Goal: Information Seeking & Learning: Learn about a topic

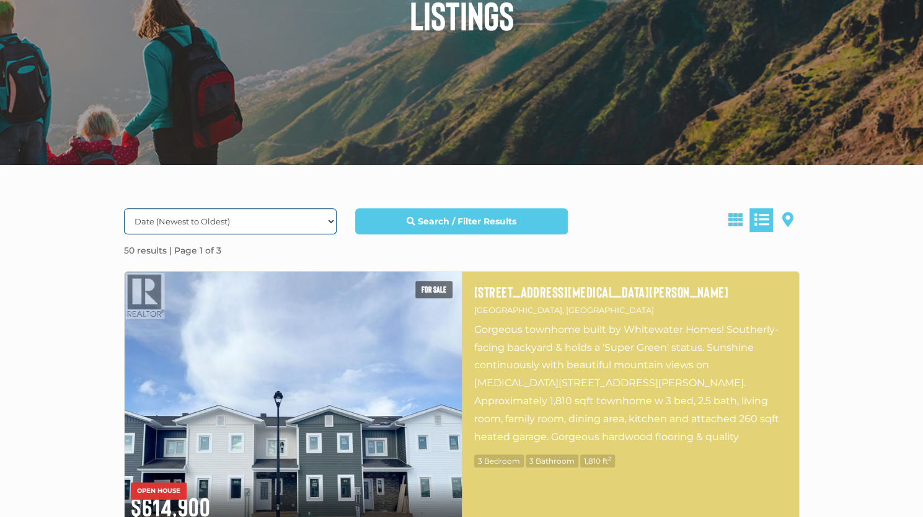
drag, startPoint x: 0, startPoint y: 0, endPoint x: 290, endPoint y: 226, distance: 368.1
click at [290, 226] on select "Date (Newest to Oldest) Date (Oldest to Newest) Price (Highest to Lowest) Price…" at bounding box center [230, 221] width 213 height 26
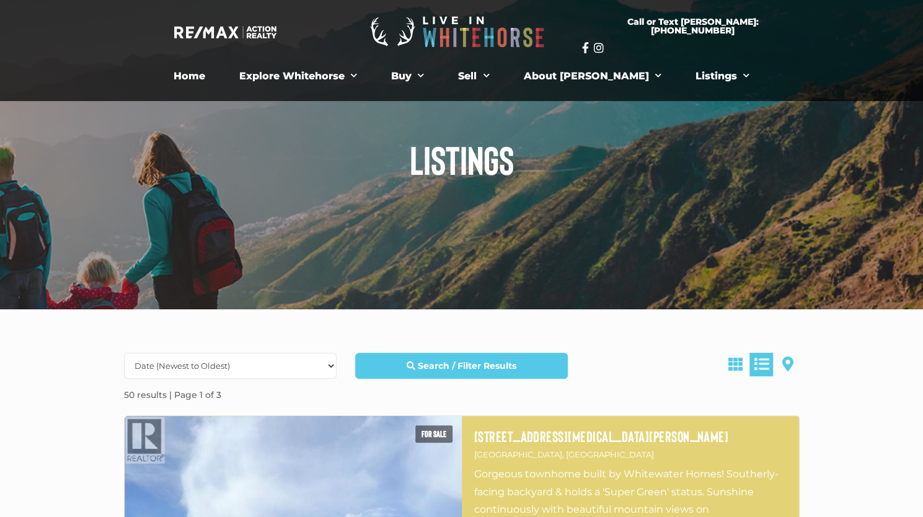
scroll to position [22, 0]
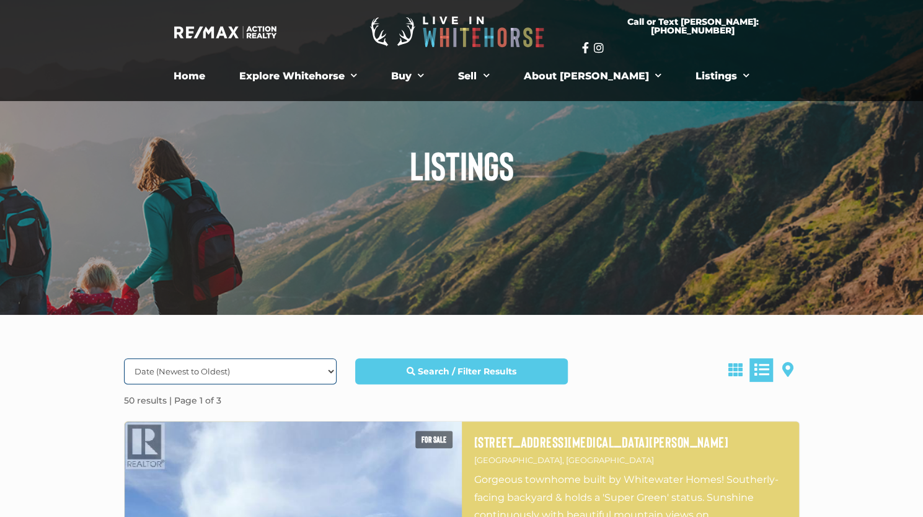
click at [246, 368] on select "Date (Newest to Oldest) Date (Oldest to Newest) Price (Highest to Lowest) Price…" at bounding box center [230, 371] width 213 height 26
select select "Price ASC, Lease ASC, property_id ASC"
click at [124, 358] on select "Date (Newest to Oldest) Date (Oldest to Newest) Price (Highest to Lowest) Price…" at bounding box center [230, 371] width 213 height 26
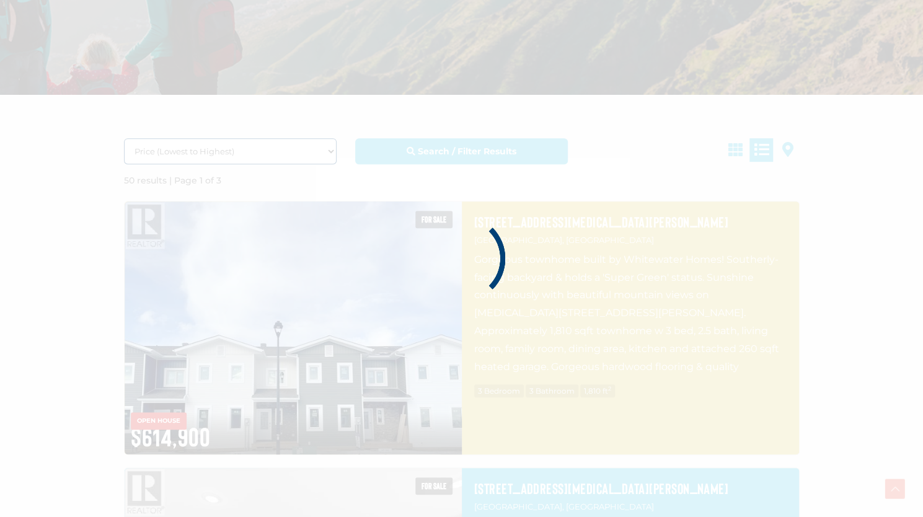
scroll to position [251, 0]
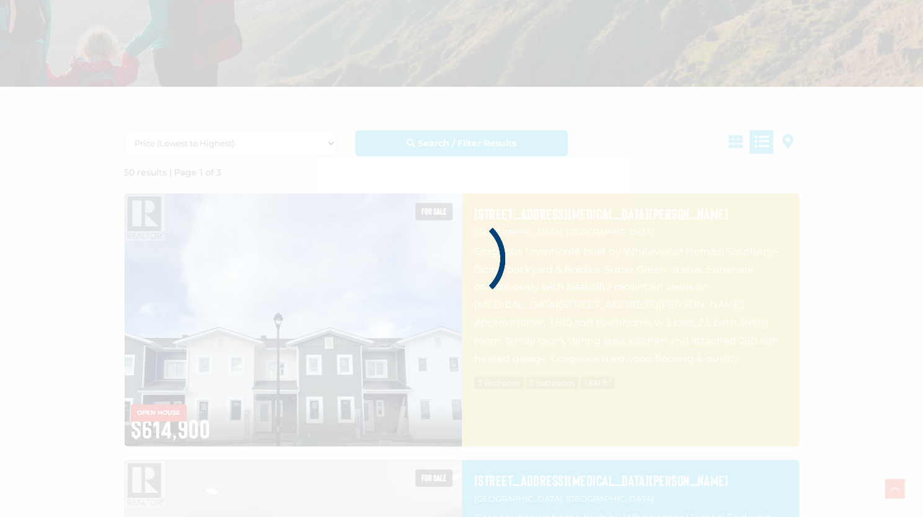
click at [743, 142] on div at bounding box center [461, 258] width 923 height 517
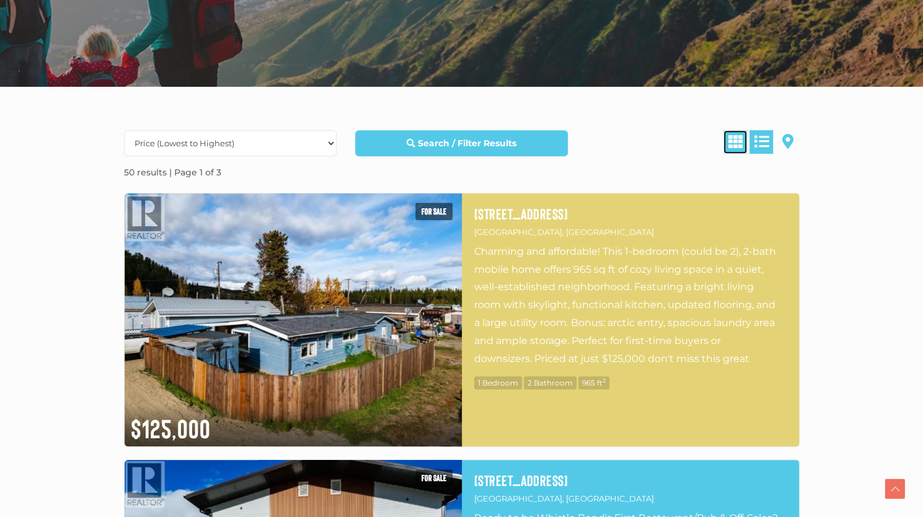
click at [740, 151] on link at bounding box center [736, 142] width 24 height 24
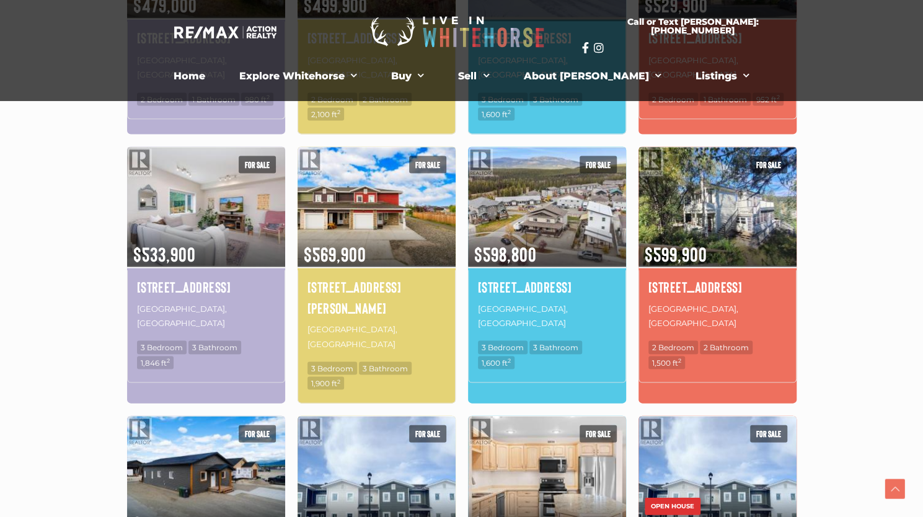
scroll to position [1326, 0]
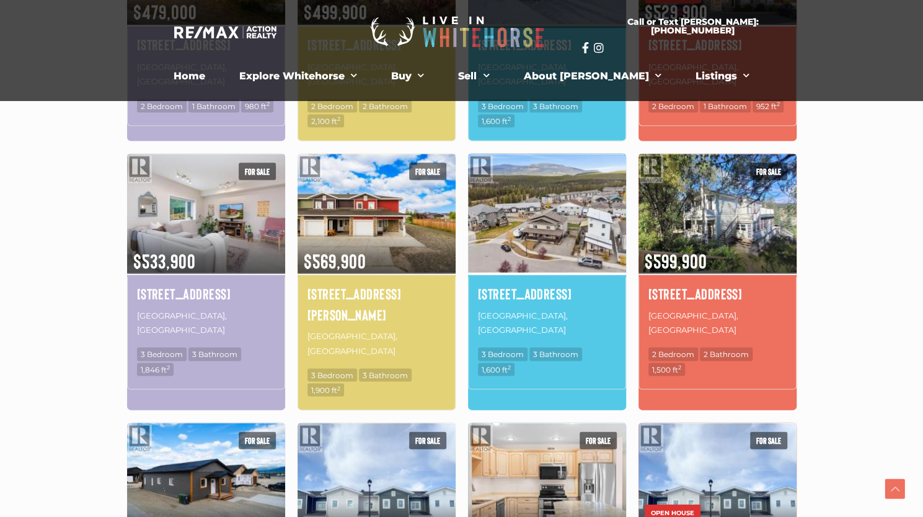
click at [530, 185] on img at bounding box center [547, 212] width 158 height 123
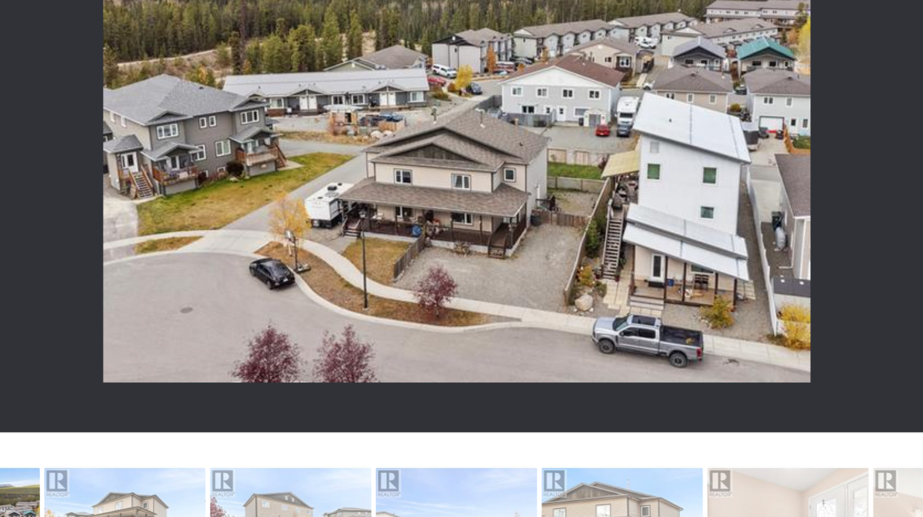
scroll to position [400, 0]
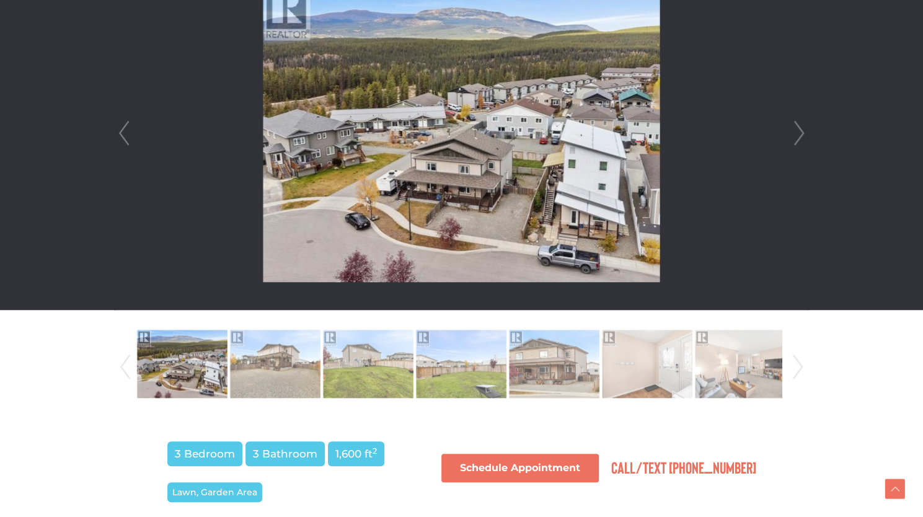
click at [795, 123] on link "Next" at bounding box center [799, 133] width 19 height 353
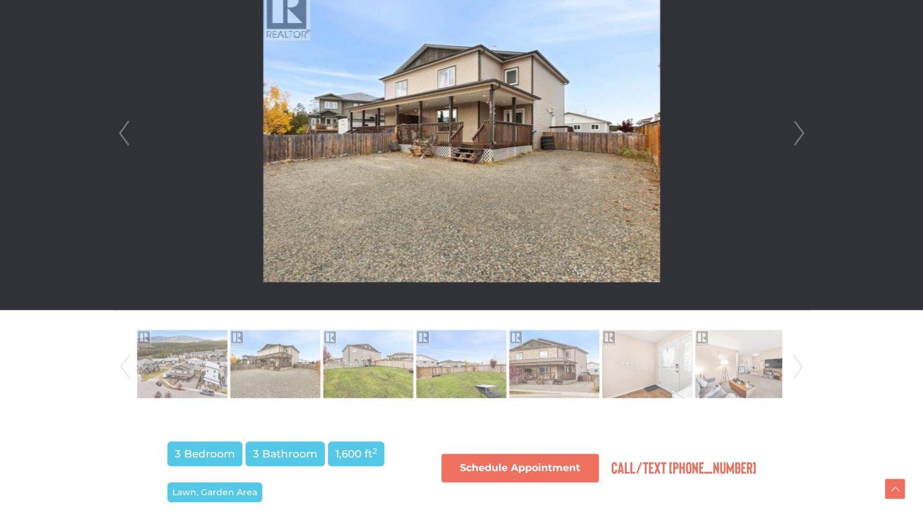
click at [795, 123] on link "Next" at bounding box center [799, 133] width 19 height 353
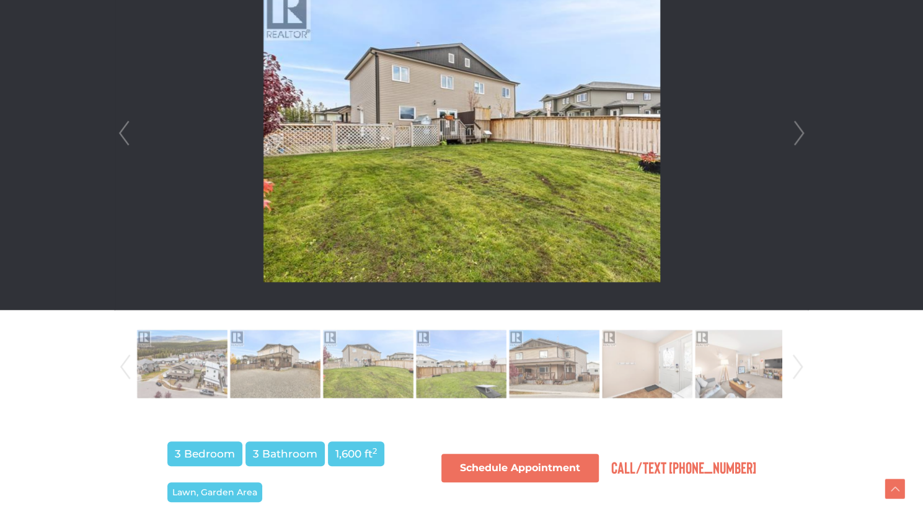
click at [795, 123] on link "Next" at bounding box center [799, 133] width 19 height 353
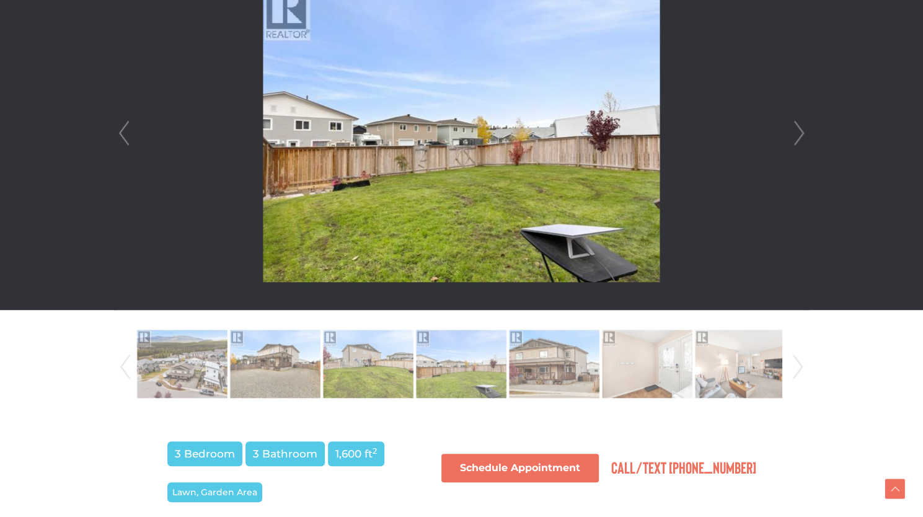
click at [795, 123] on link "Next" at bounding box center [799, 133] width 19 height 353
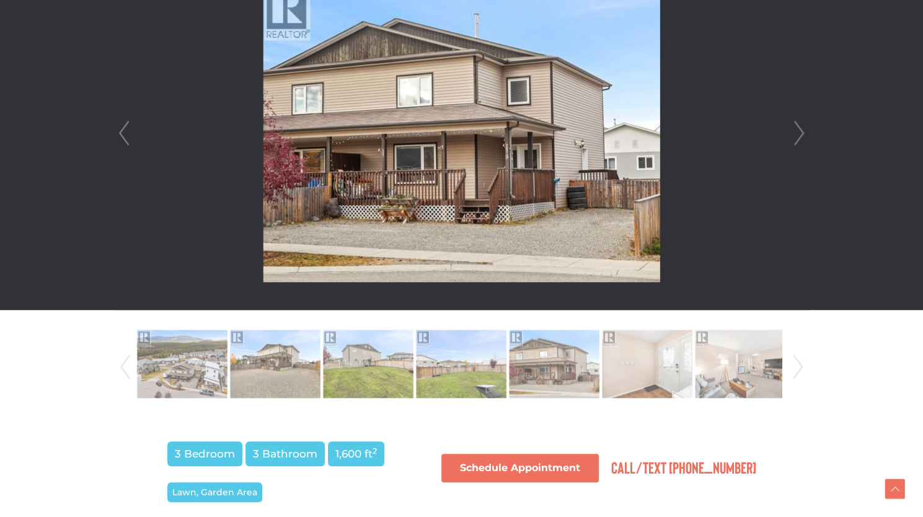
click at [795, 123] on link "Next" at bounding box center [799, 133] width 19 height 353
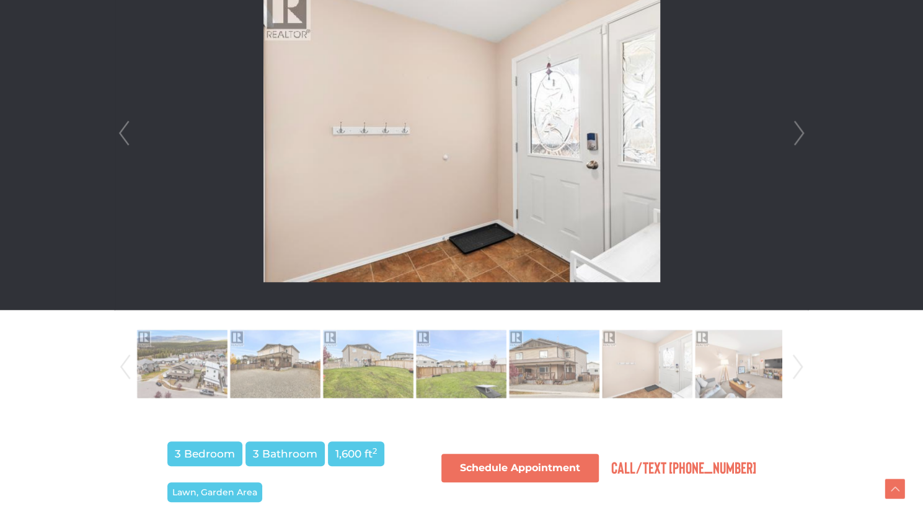
click at [795, 123] on link "Next" at bounding box center [799, 133] width 19 height 353
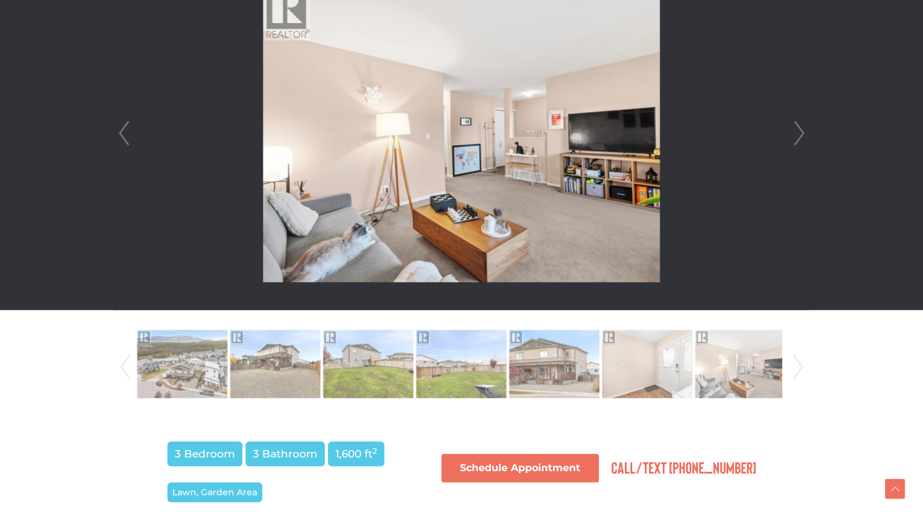
click at [795, 123] on link "Next" at bounding box center [799, 133] width 19 height 353
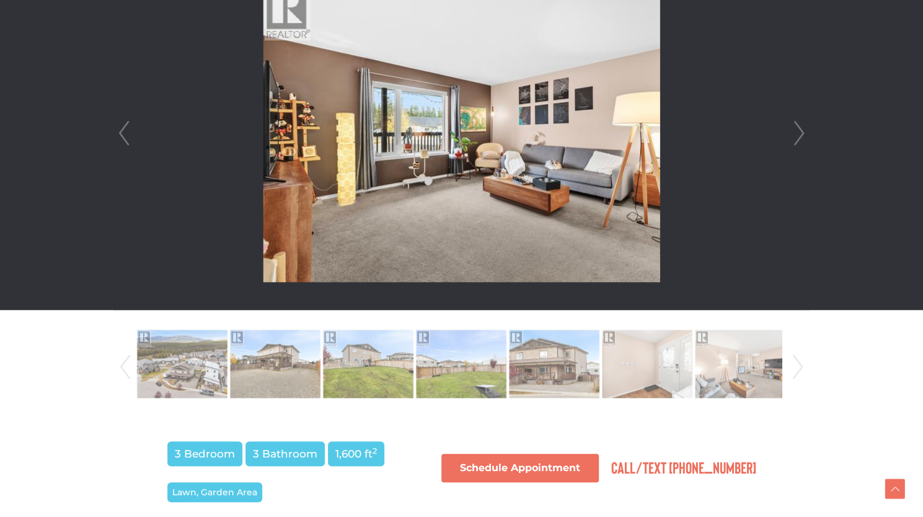
click at [795, 123] on link "Next" at bounding box center [799, 133] width 19 height 353
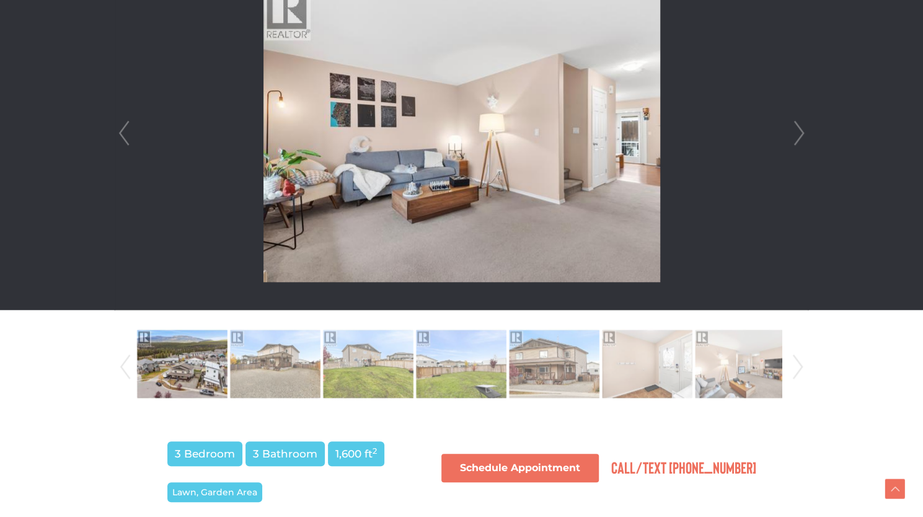
click at [795, 123] on link "Next" at bounding box center [799, 133] width 19 height 353
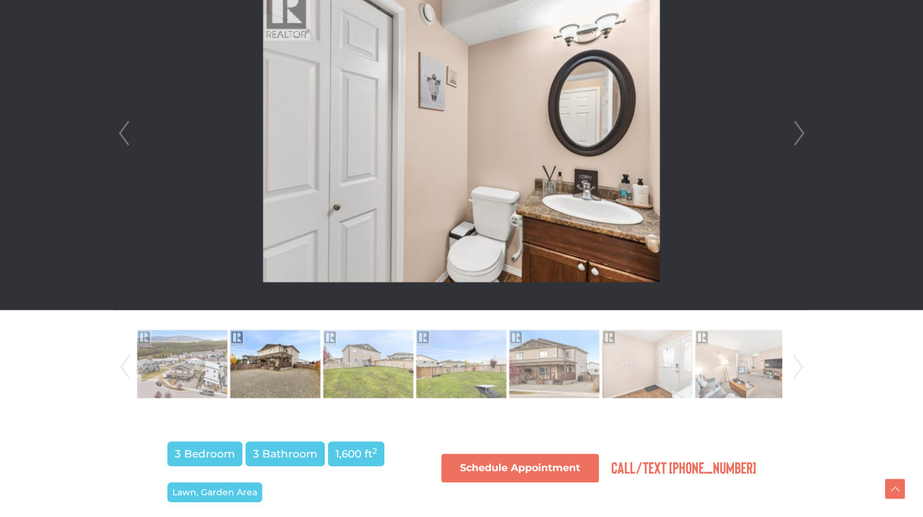
click at [797, 360] on link "Next" at bounding box center [798, 367] width 19 height 84
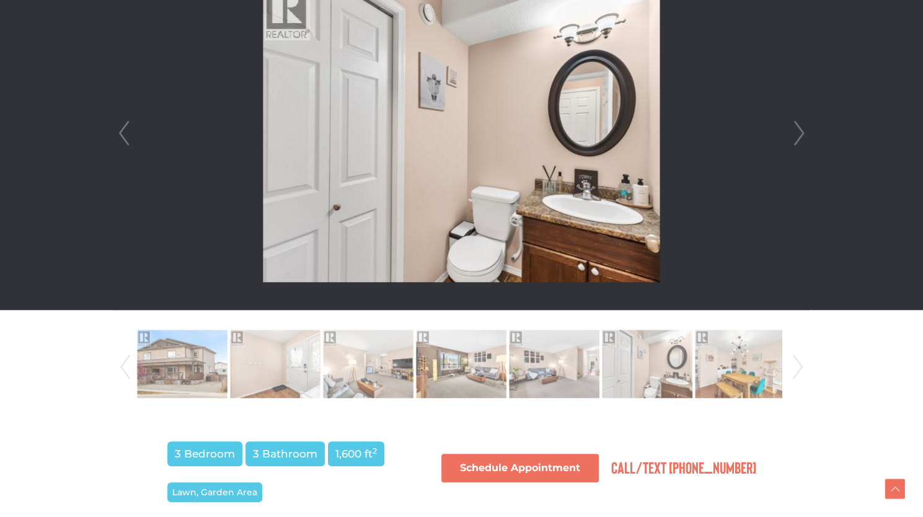
click at [797, 360] on link "Next" at bounding box center [798, 367] width 19 height 84
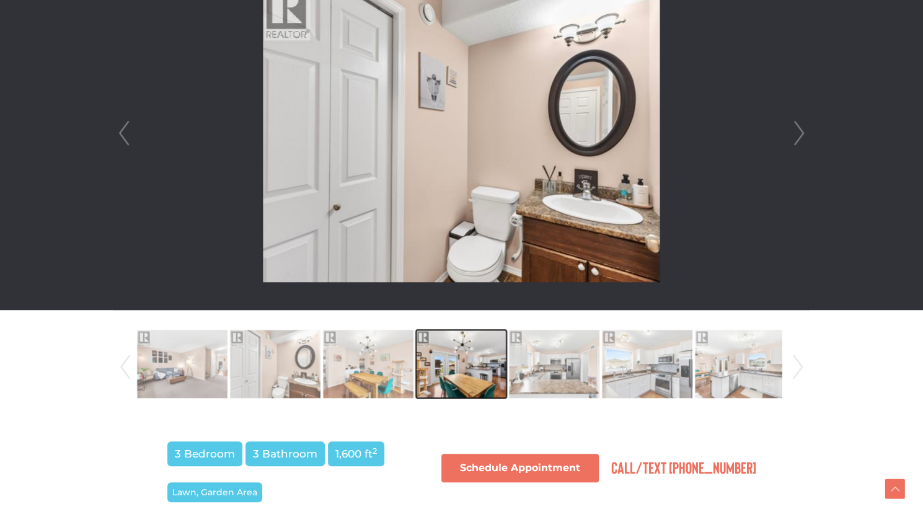
click at [461, 356] on img at bounding box center [461, 364] width 91 height 71
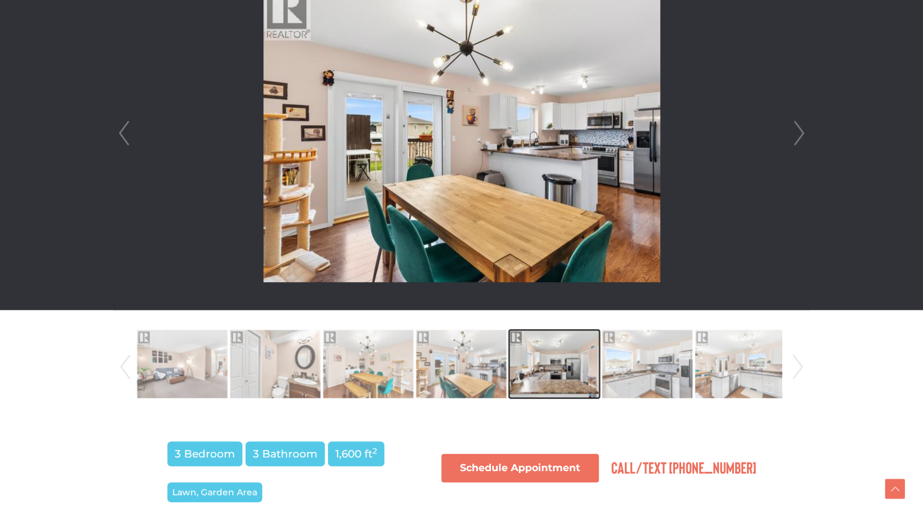
click at [558, 359] on img at bounding box center [554, 364] width 91 height 71
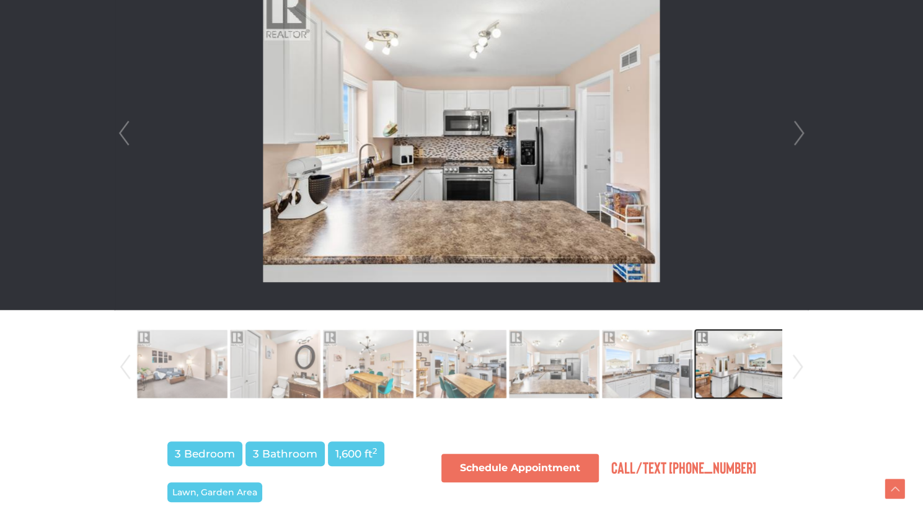
click at [736, 376] on img at bounding box center [740, 364] width 91 height 71
